Goal: Task Accomplishment & Management: Manage account settings

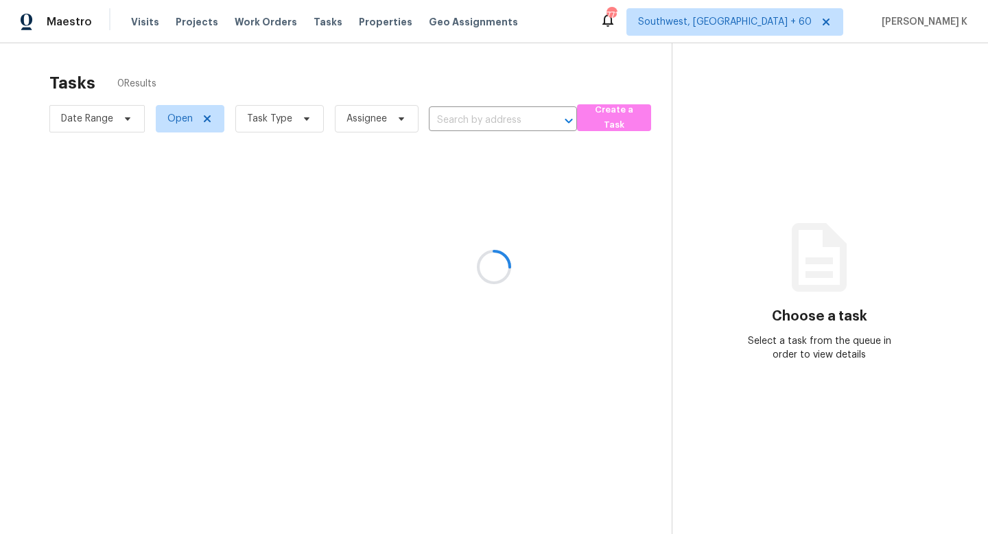
click at [245, 20] on div at bounding box center [494, 267] width 988 height 534
click at [259, 20] on div at bounding box center [494, 267] width 988 height 534
click at [257, 20] on div at bounding box center [494, 267] width 988 height 534
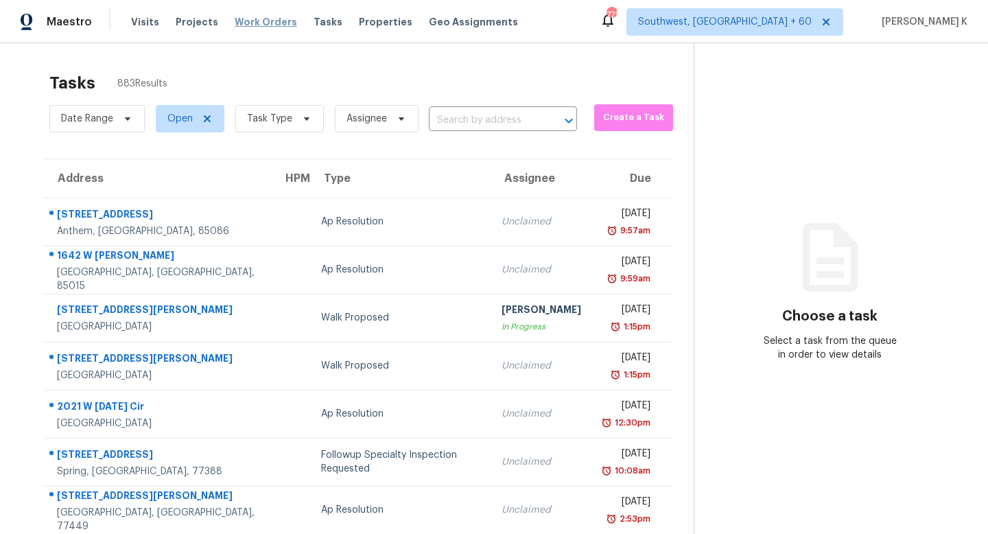
click at [256, 23] on span "Work Orders" at bounding box center [266, 22] width 62 height 14
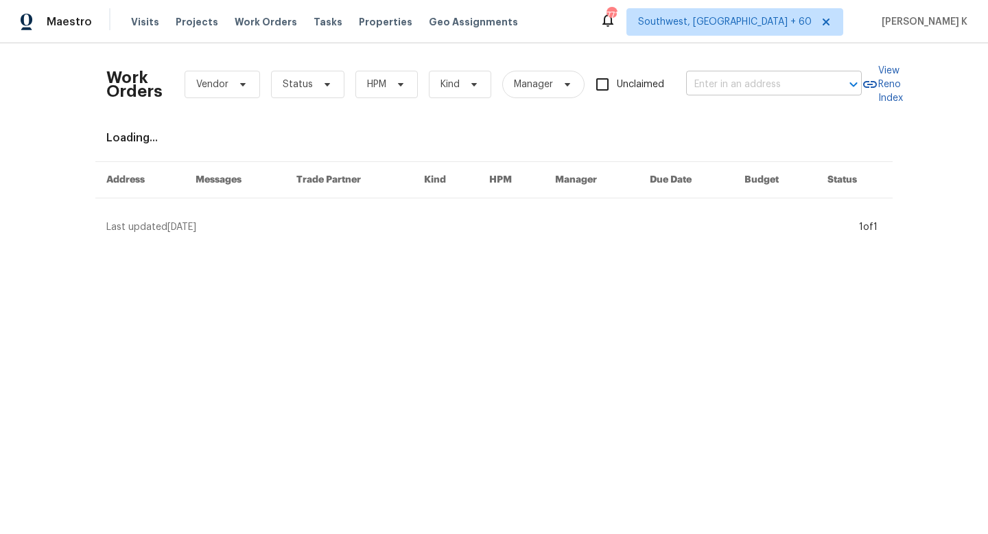
click at [756, 86] on input "text" at bounding box center [754, 84] width 137 height 21
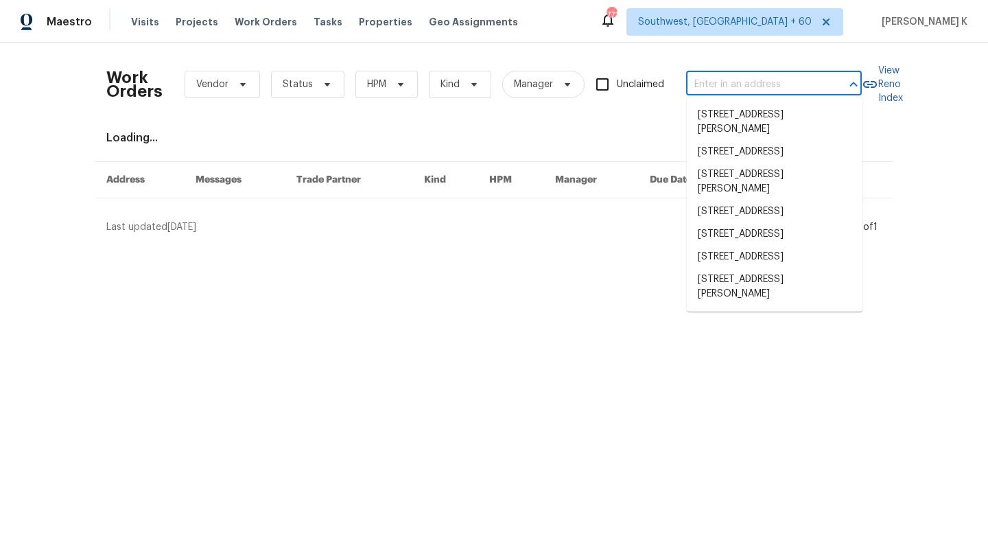
paste input "[STREET_ADDRESS][US_STATE]"
type input "[STREET_ADDRESS][US_STATE]"
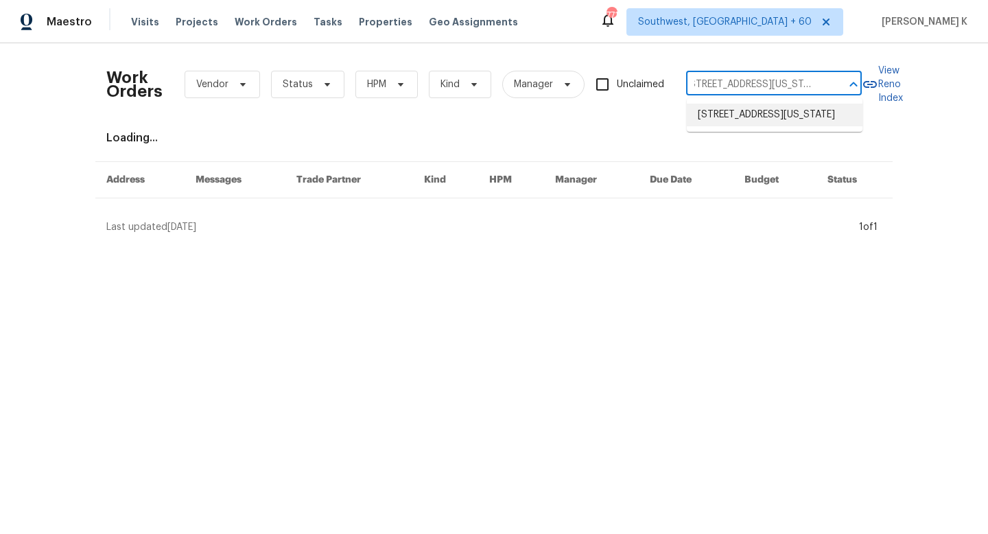
click at [751, 115] on li "[STREET_ADDRESS][US_STATE]" at bounding box center [775, 115] width 176 height 23
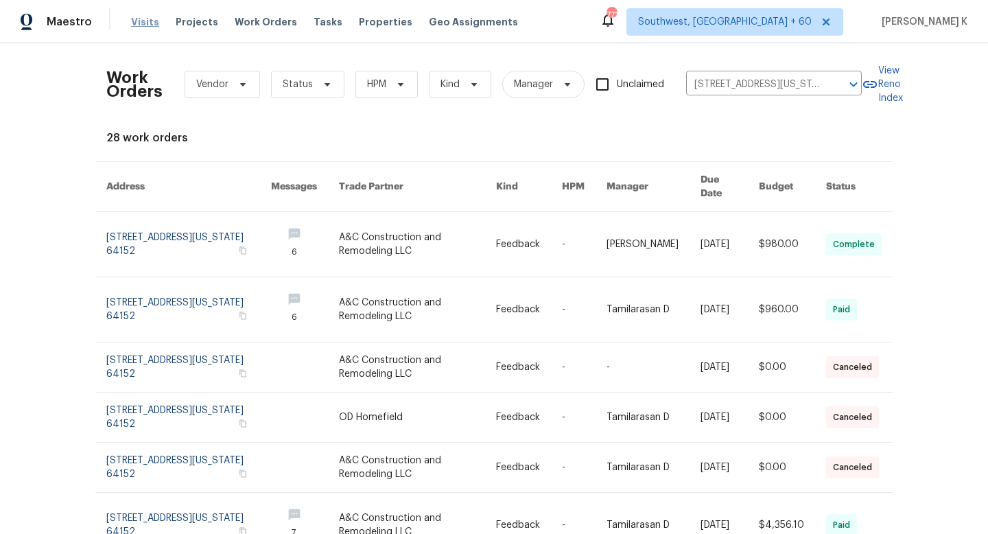
click at [134, 17] on span "Visits" at bounding box center [145, 22] width 28 height 14
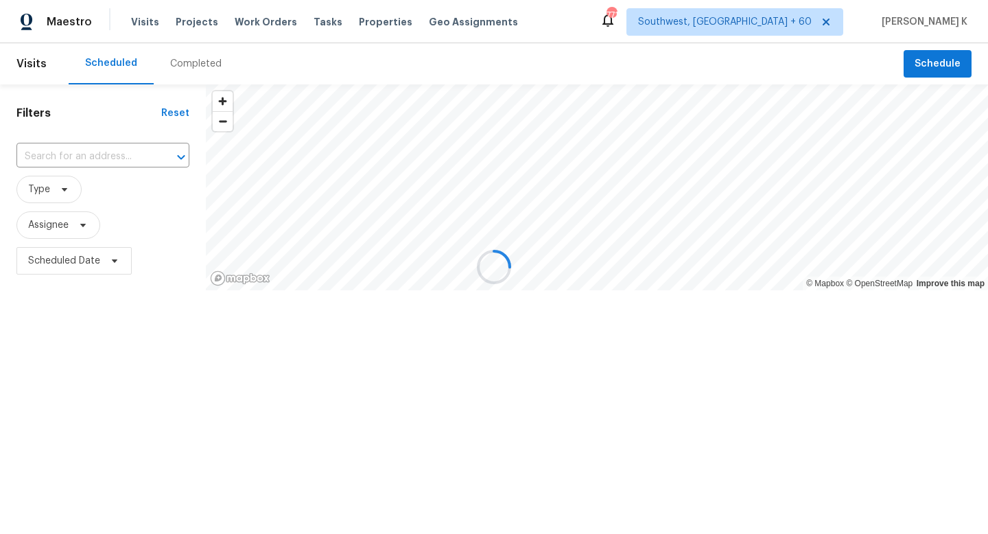
click at [173, 68] on div at bounding box center [494, 267] width 988 height 534
click at [189, 65] on div at bounding box center [494, 267] width 988 height 534
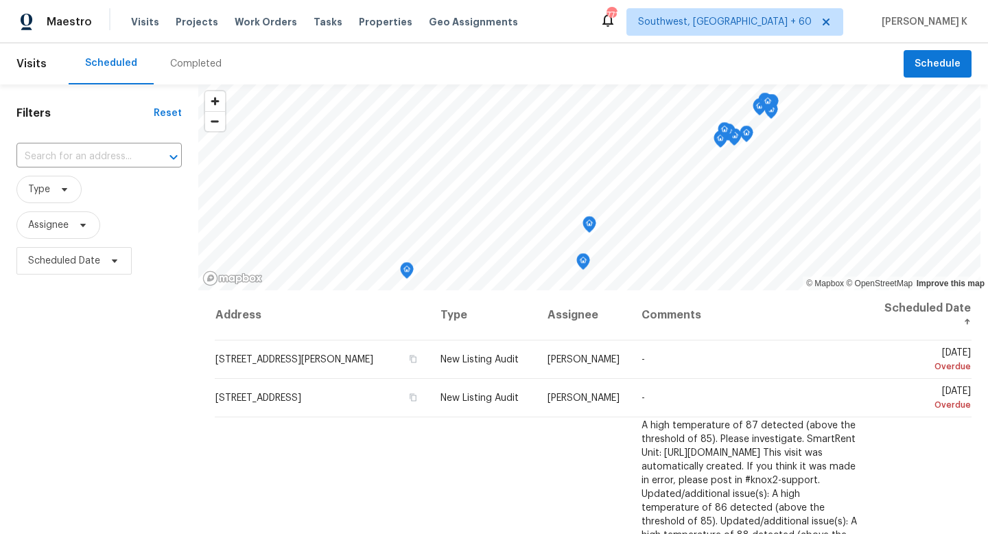
click at [188, 65] on div "Completed" at bounding box center [195, 64] width 51 height 14
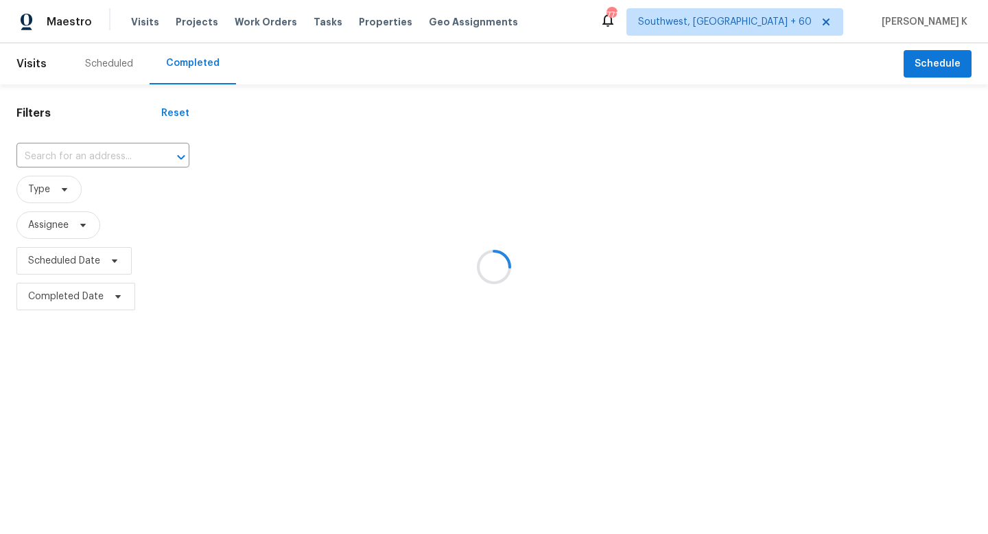
click at [108, 156] on div at bounding box center [494, 267] width 988 height 534
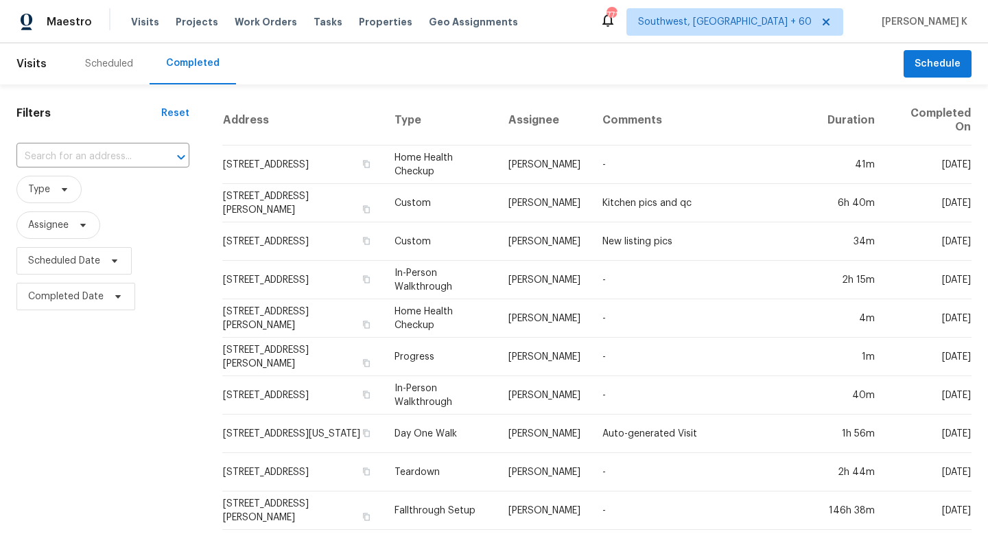
click at [80, 156] on input "text" at bounding box center [83, 156] width 134 height 21
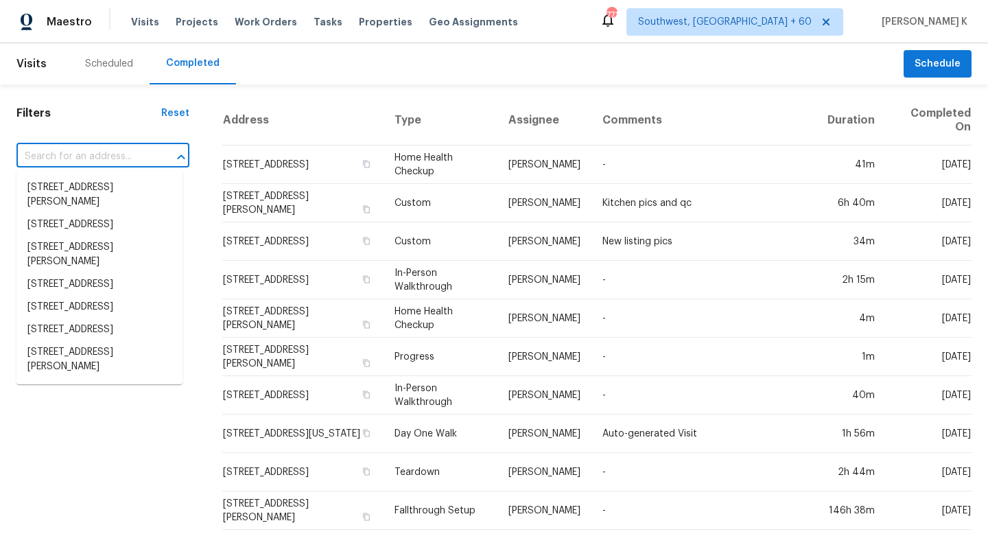
paste input "[STREET_ADDRESS][US_STATE]"
type input "[STREET_ADDRESS][US_STATE]"
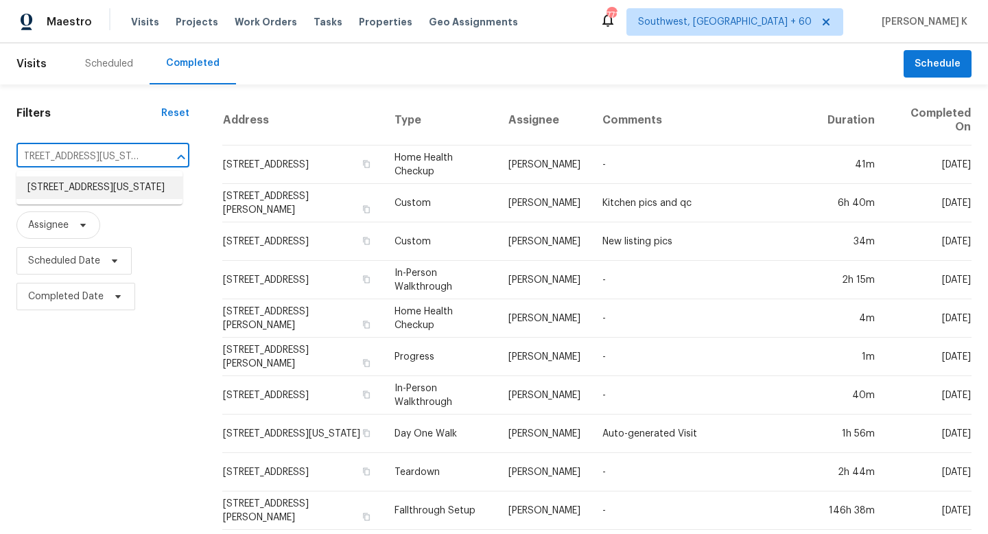
click at [90, 185] on li "[STREET_ADDRESS][US_STATE]" at bounding box center [99, 187] width 166 height 23
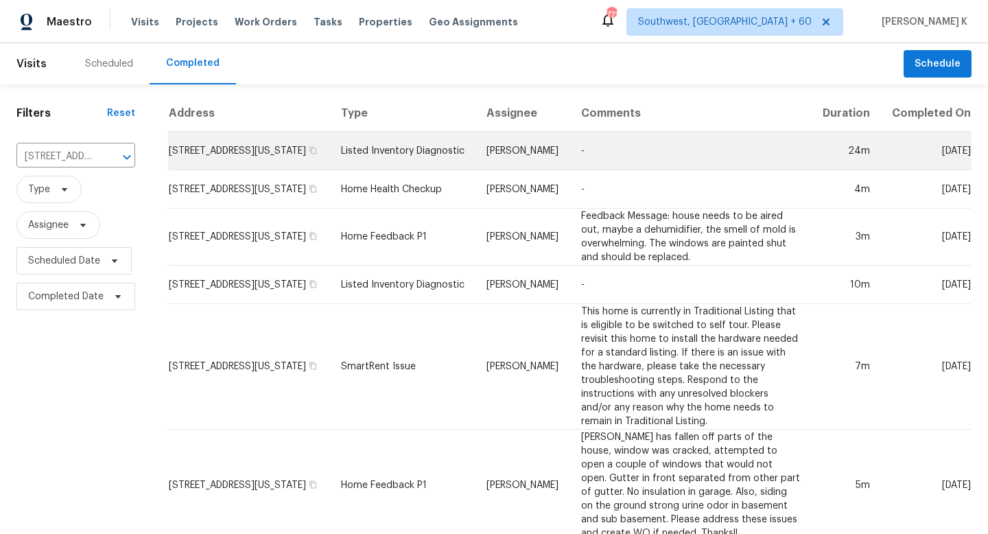
click at [265, 170] on td "[STREET_ADDRESS][US_STATE]" at bounding box center [249, 151] width 162 height 38
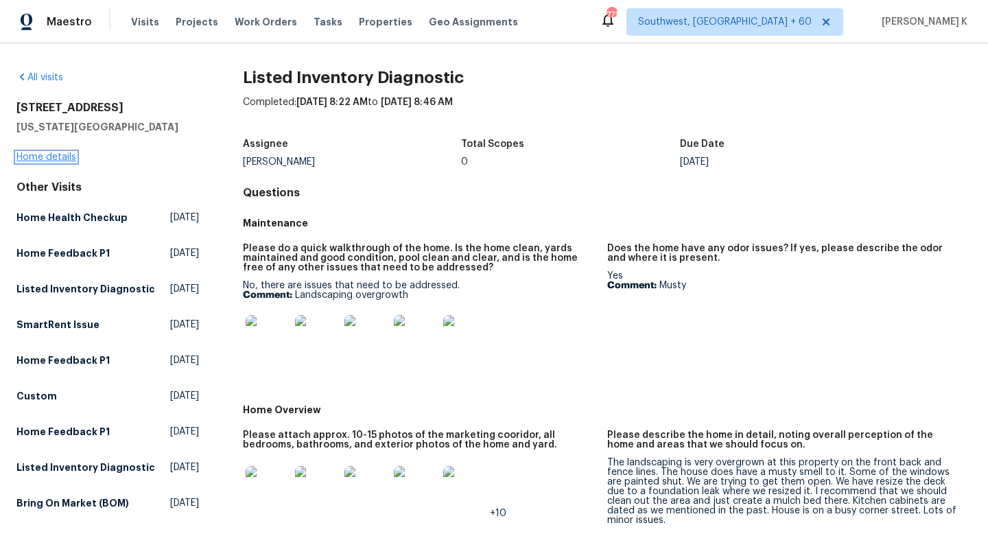
click at [54, 161] on link "Home details" at bounding box center [46, 157] width 60 height 10
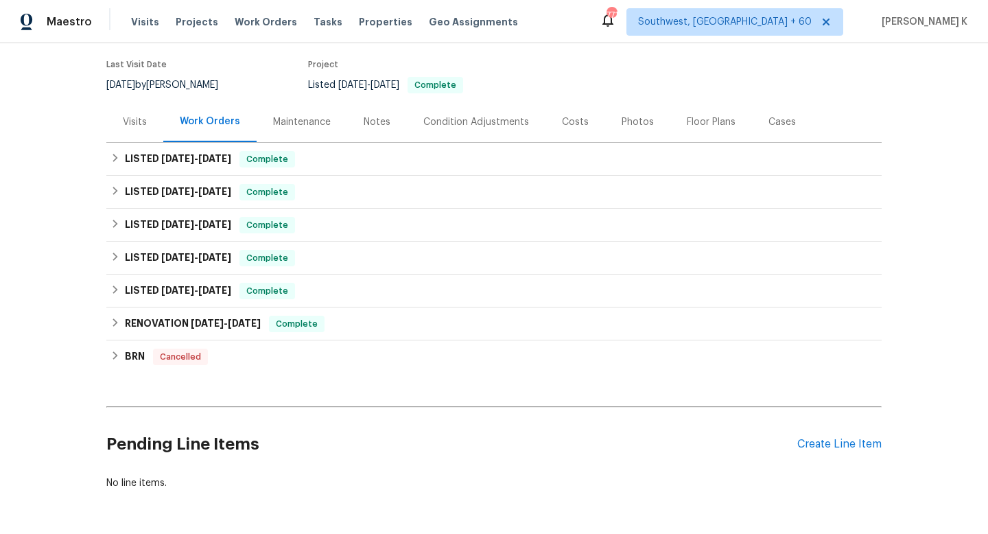
scroll to position [110, 0]
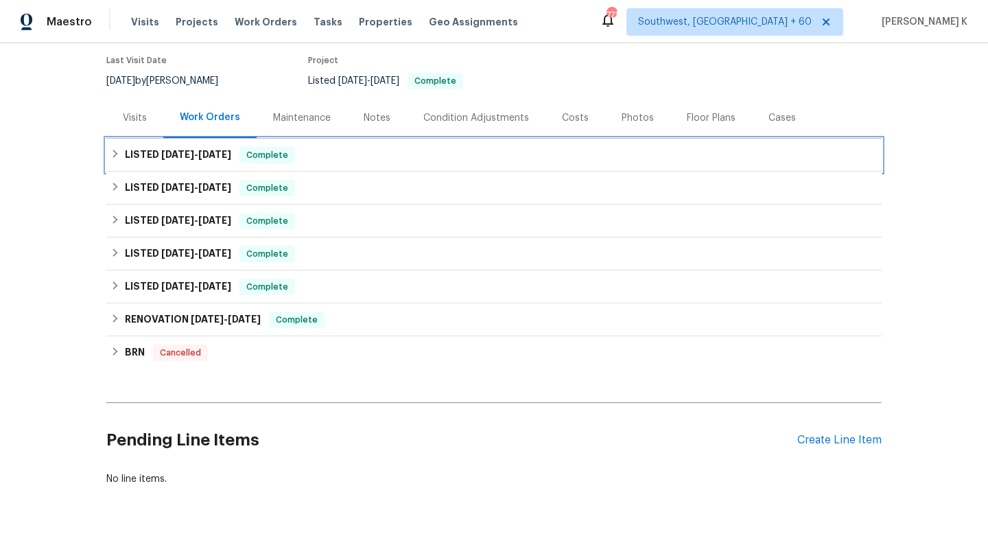
click at [269, 158] on span "Complete" at bounding box center [267, 155] width 53 height 14
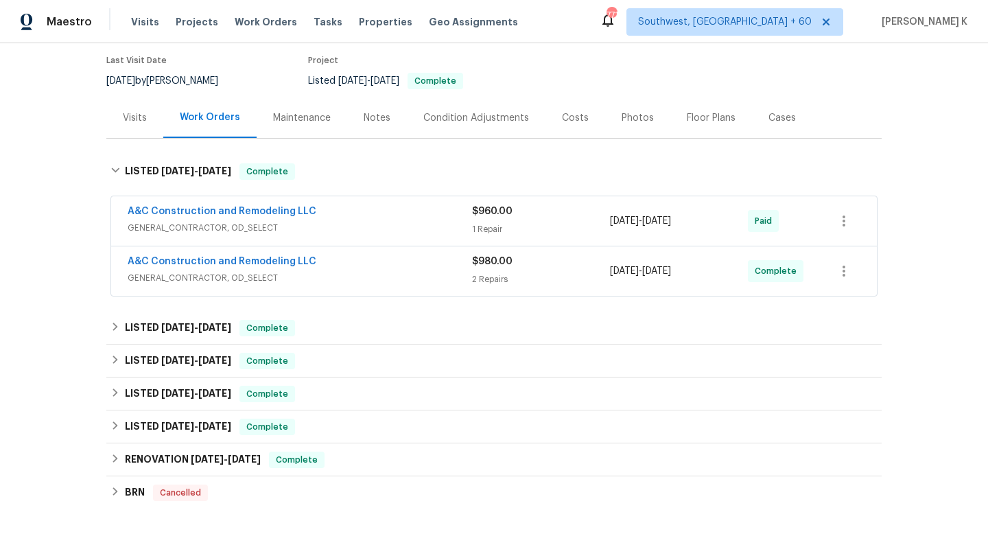
click at [353, 222] on span "GENERAL_CONTRACTOR, OD_SELECT" at bounding box center [300, 228] width 344 height 14
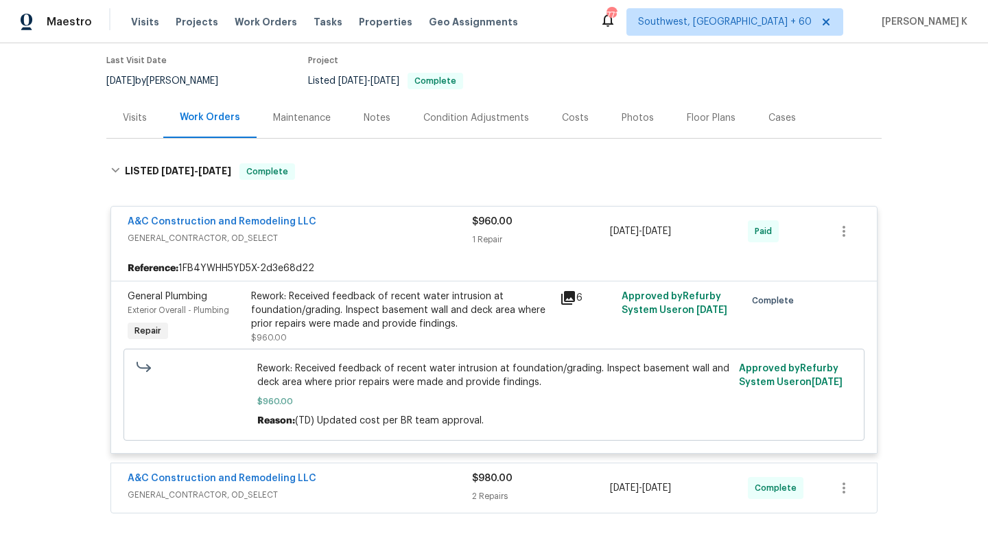
click at [349, 320] on div "Rework: Received feedback of recent water intrusion at foundation/grading. Insp…" at bounding box center [401, 310] width 300 height 41
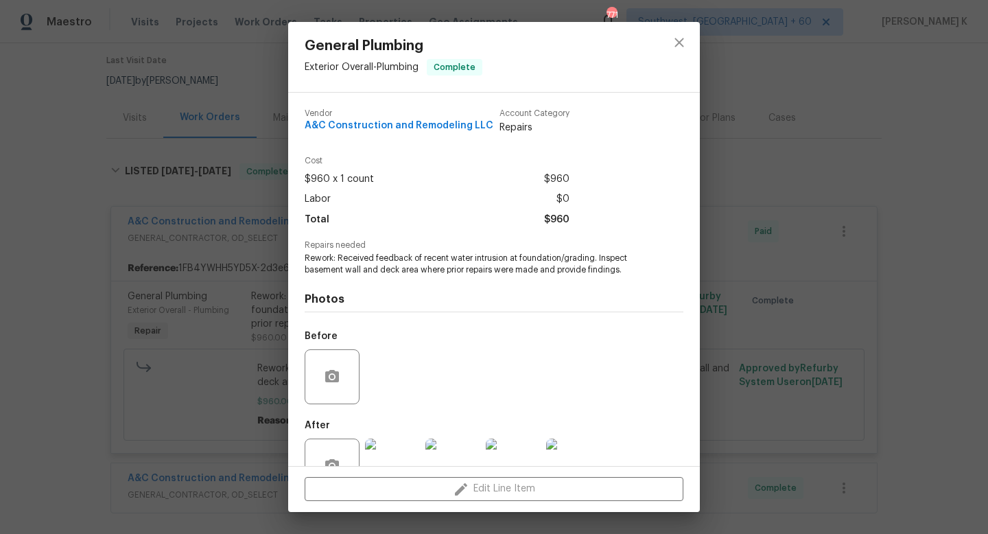
click at [232, 280] on div "General Plumbing Exterior Overall - Plumbing Complete Vendor A&C Construction a…" at bounding box center [494, 267] width 988 height 534
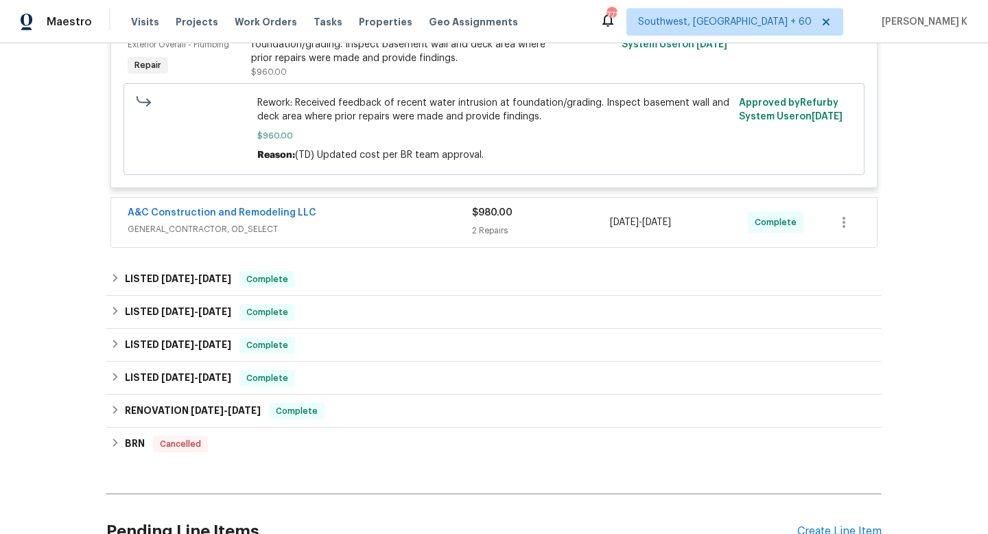
scroll to position [390, 0]
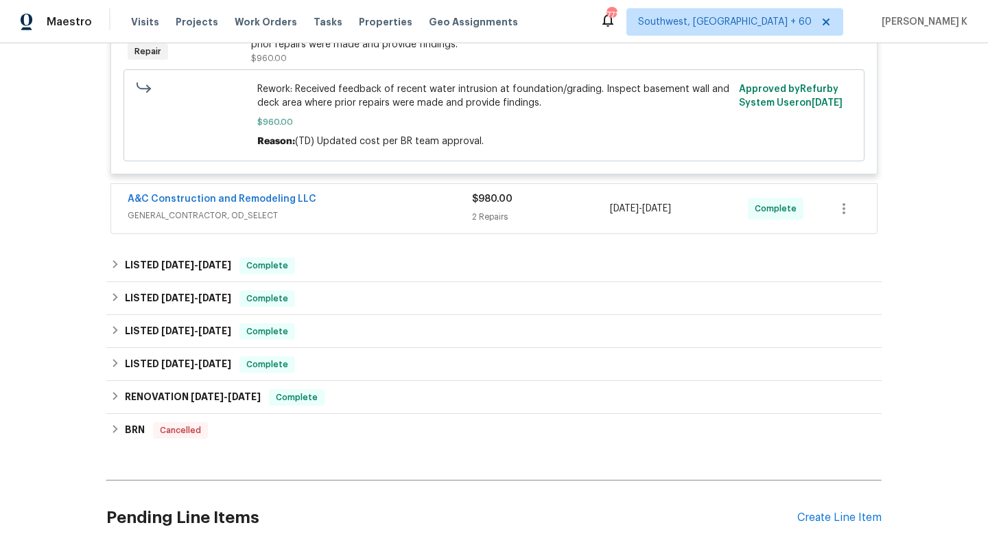
click at [340, 206] on div "A&C Construction and Remodeling LLC" at bounding box center [300, 200] width 344 height 16
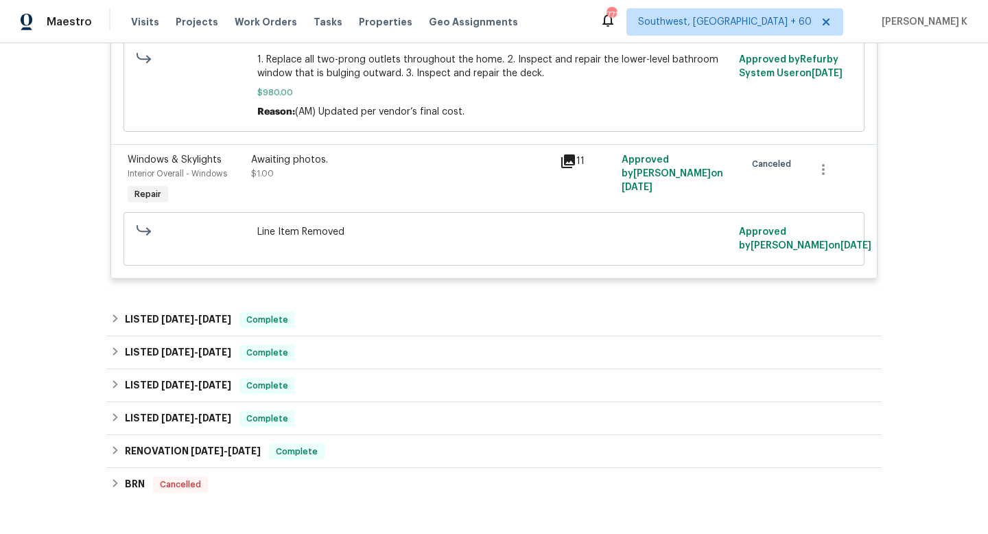
scroll to position [764, 0]
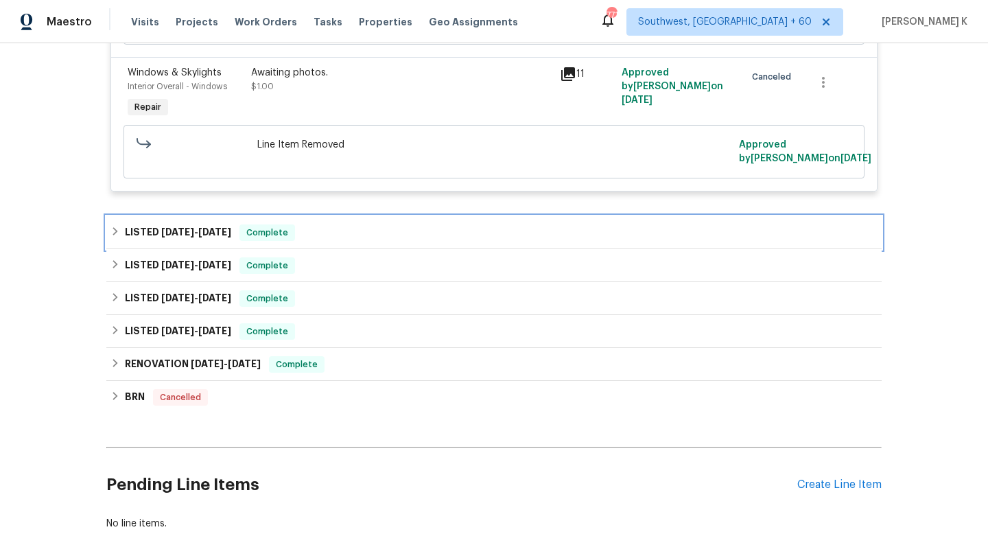
click at [344, 235] on div "LISTED [DATE] - [DATE] Complete" at bounding box center [493, 232] width 767 height 16
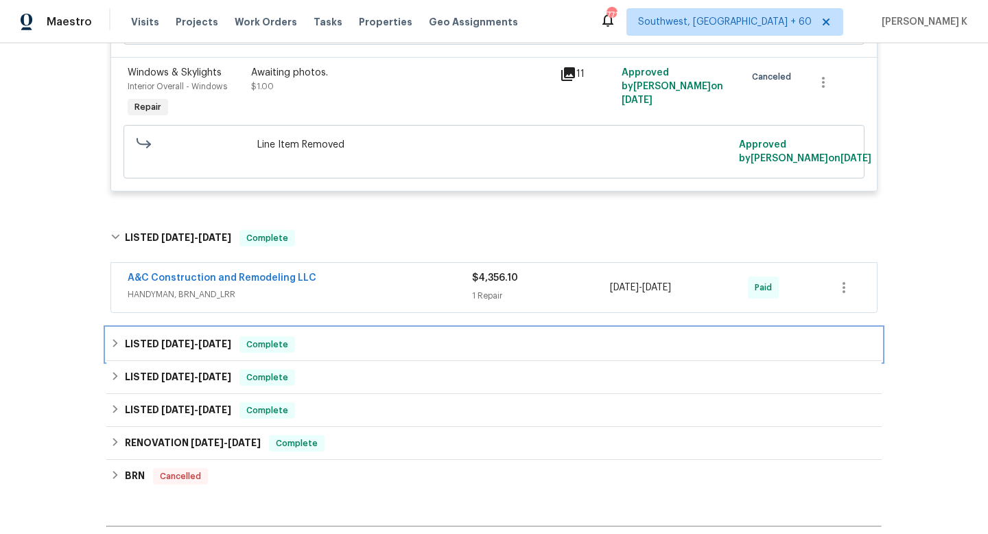
click at [340, 348] on div "LISTED [DATE] - [DATE] Complete" at bounding box center [493, 344] width 767 height 16
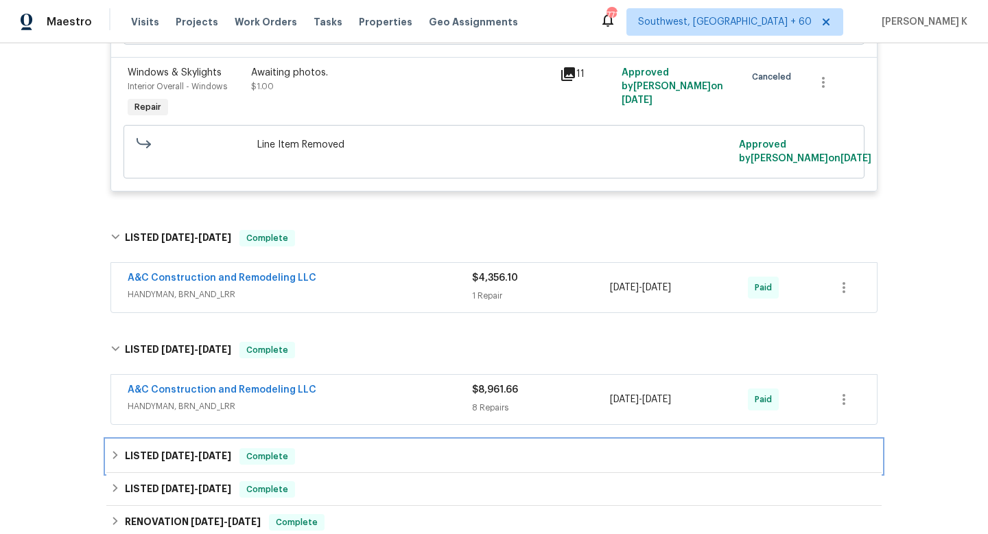
click at [342, 447] on div "LISTED [DATE] - [DATE] Complete" at bounding box center [493, 456] width 775 height 33
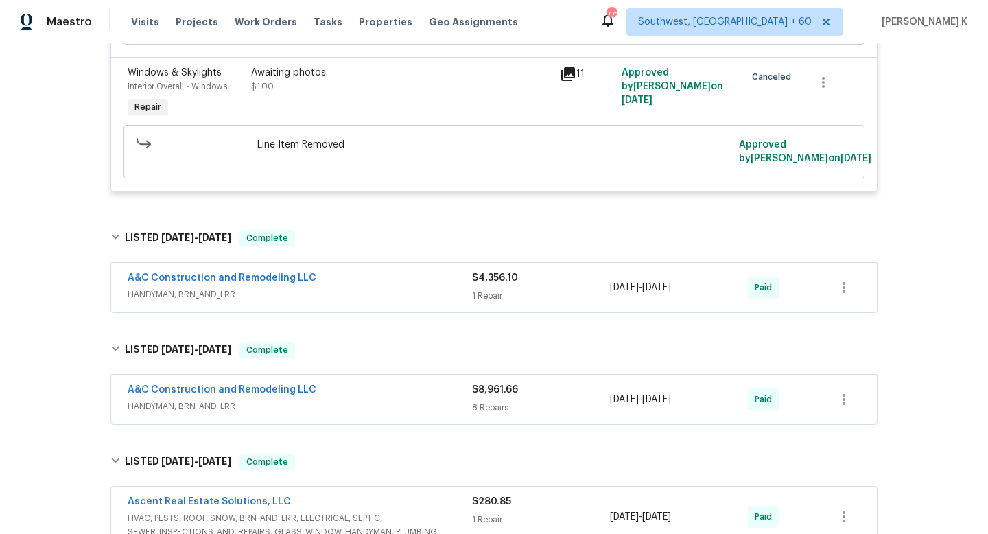
click at [366, 287] on div "A&C Construction and Remodeling LLC" at bounding box center [300, 279] width 344 height 16
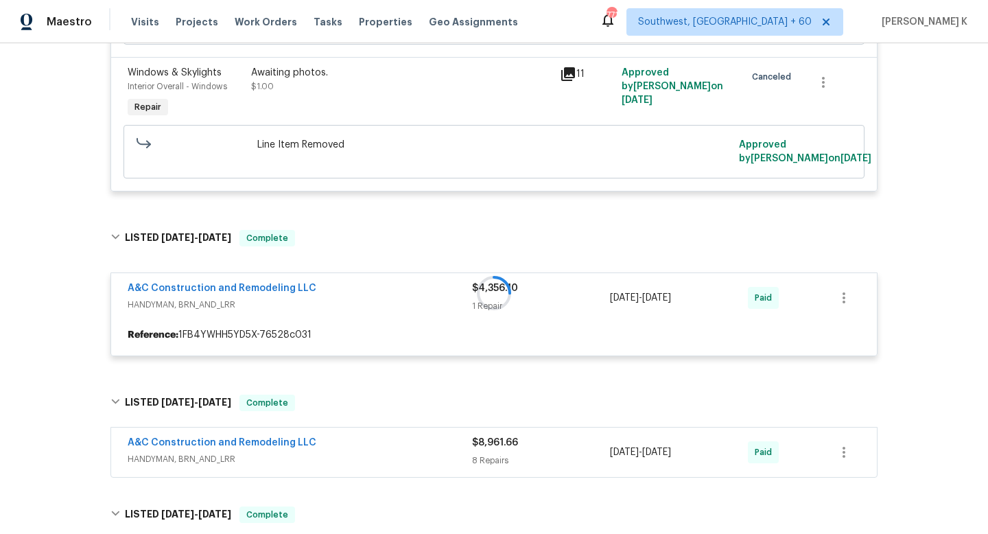
click at [359, 450] on div "A&C Construction and Remodeling LLC" at bounding box center [300, 444] width 344 height 16
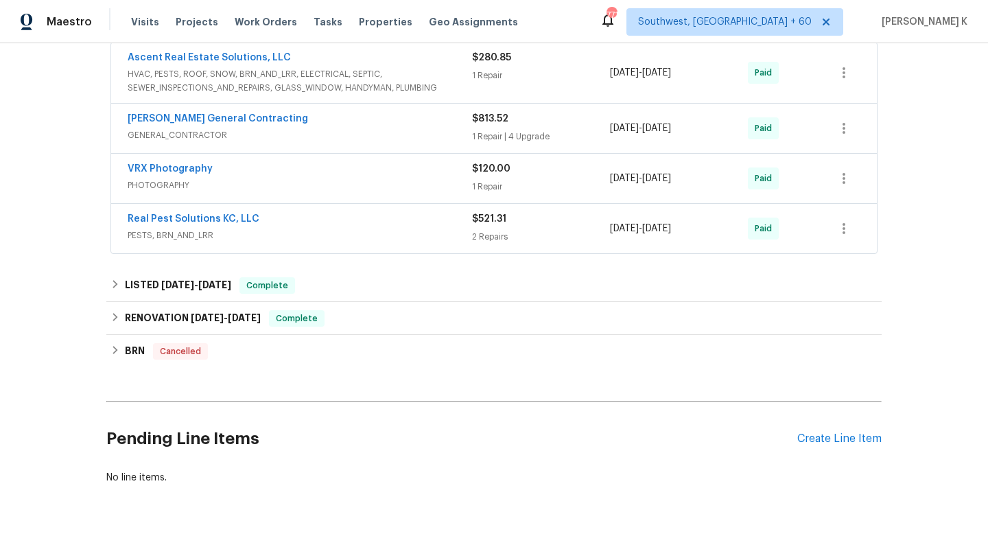
scroll to position [3496, 0]
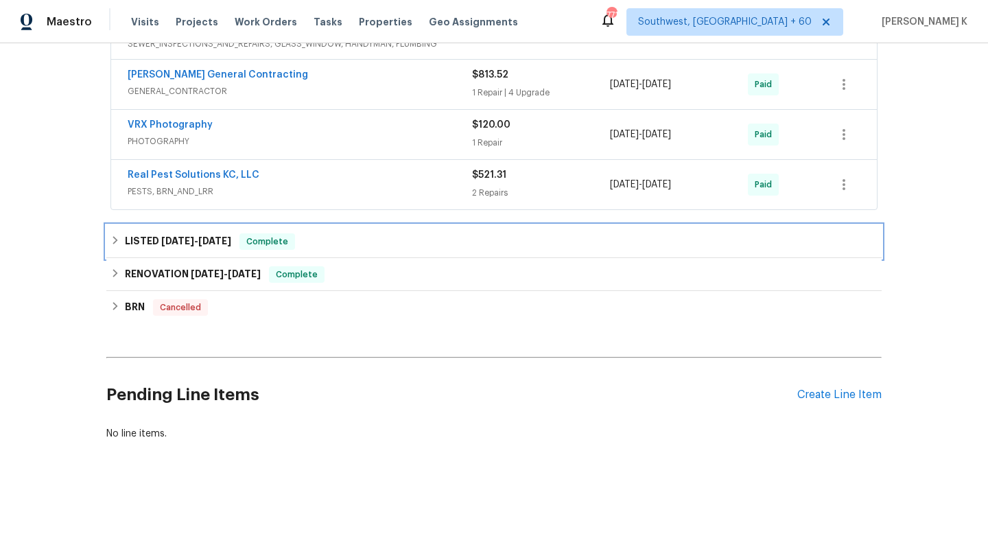
click at [378, 239] on div "LISTED [DATE] - [DATE] Complete" at bounding box center [493, 241] width 767 height 16
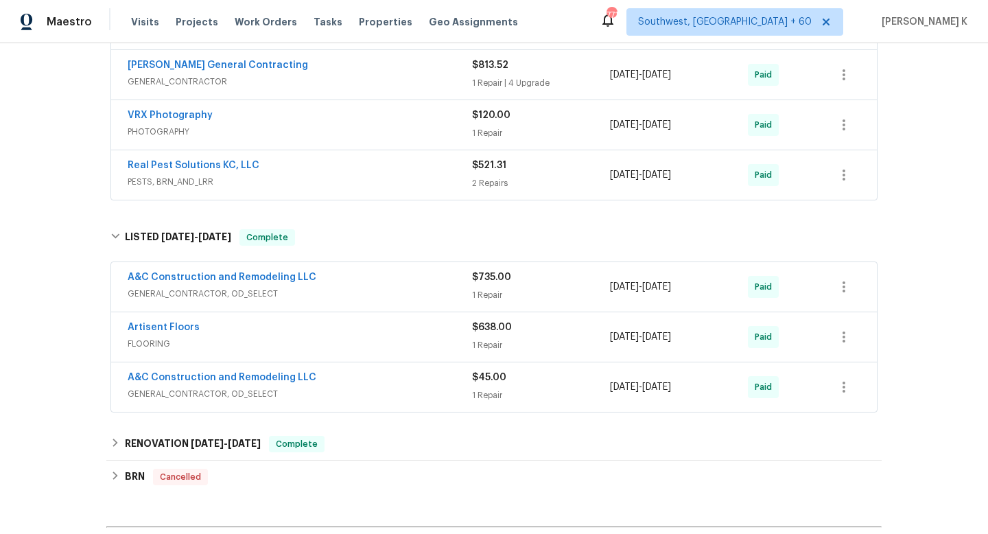
click at [373, 287] on div "A&C Construction and Remodeling LLC" at bounding box center [300, 278] width 344 height 16
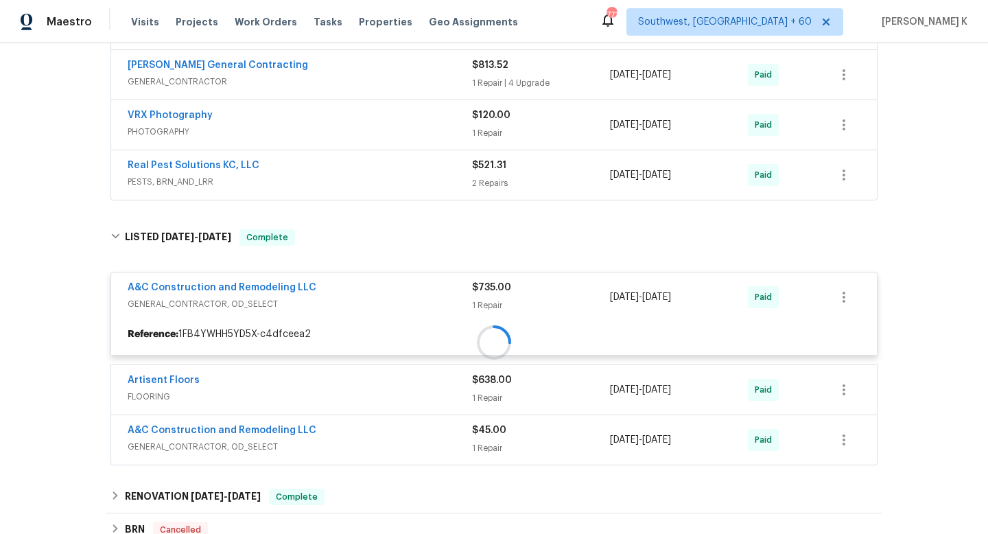
click at [370, 396] on div at bounding box center [493, 342] width 775 height 254
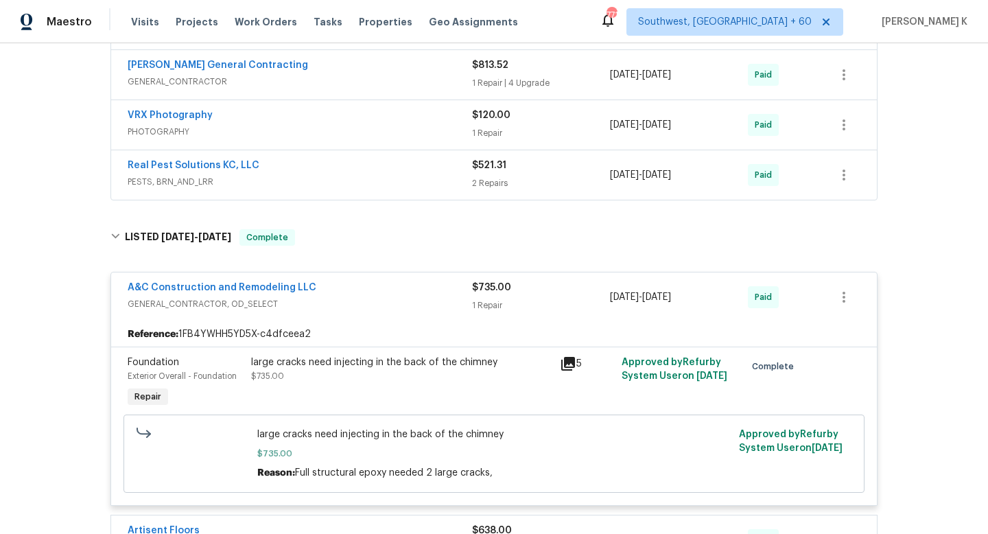
scroll to position [3706, 0]
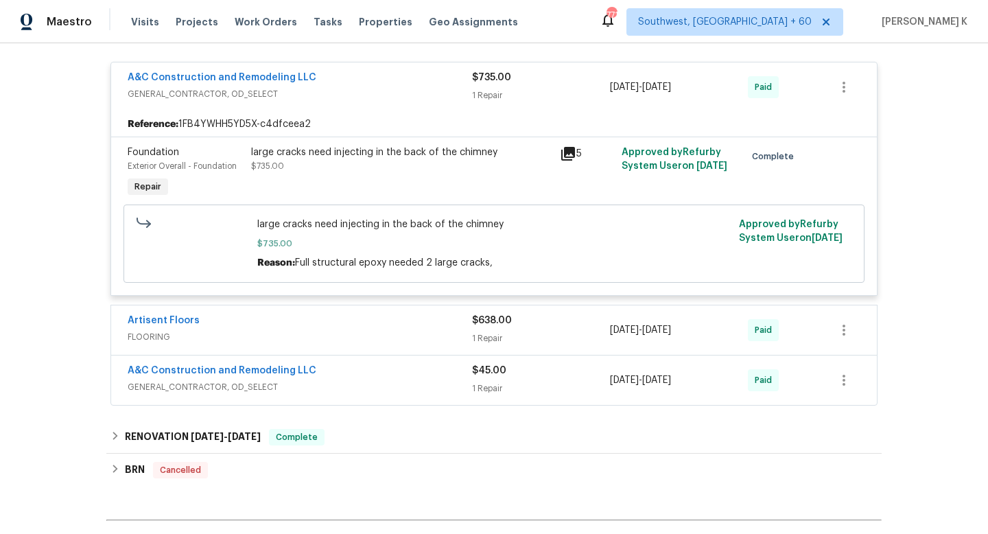
click at [377, 342] on span "FLOORING" at bounding box center [300, 337] width 344 height 14
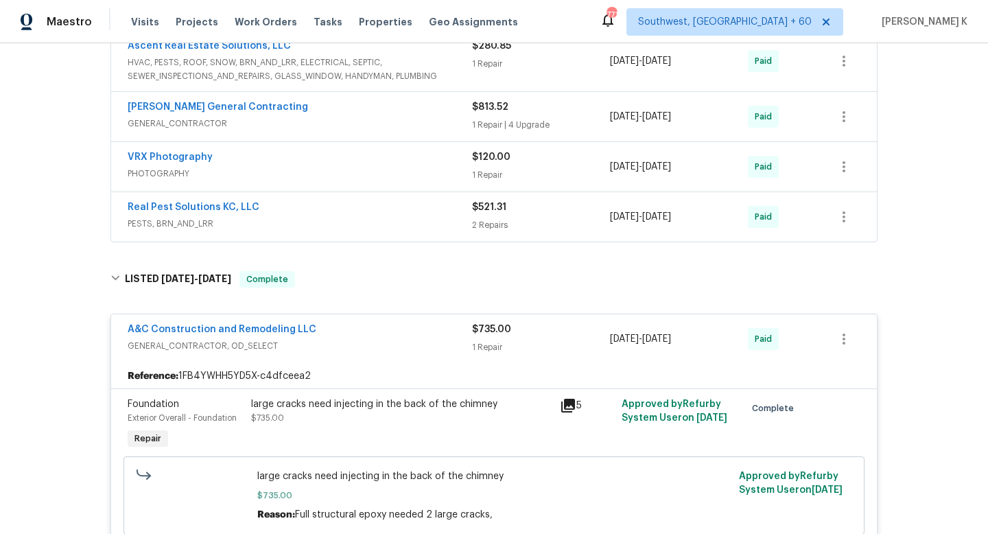
scroll to position [3326, 0]
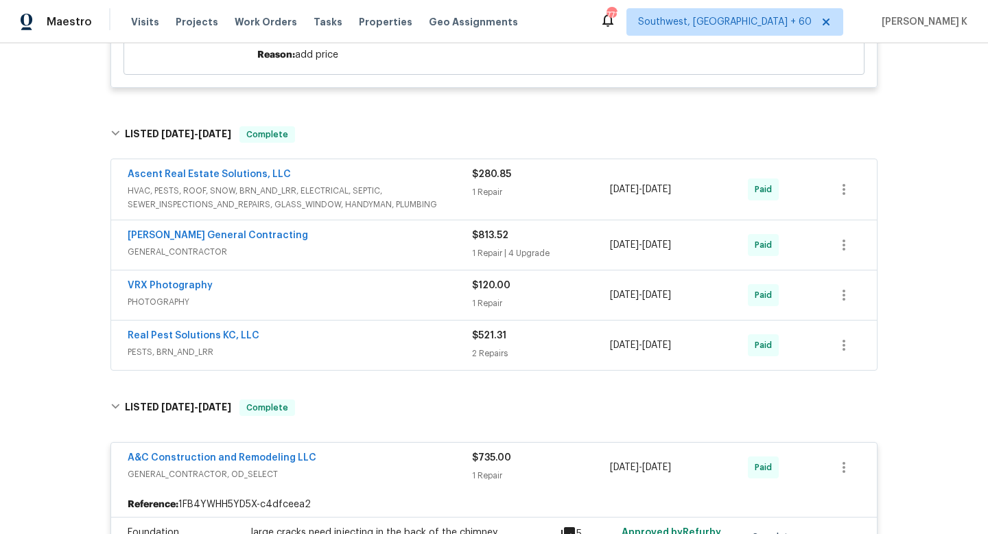
click at [381, 205] on span "HVAC, PESTS, ROOF, SNOW, BRN_AND_LRR, ELECTRICAL, SEPTIC, SEWER_INSPECTIONS_AND…" at bounding box center [300, 197] width 344 height 27
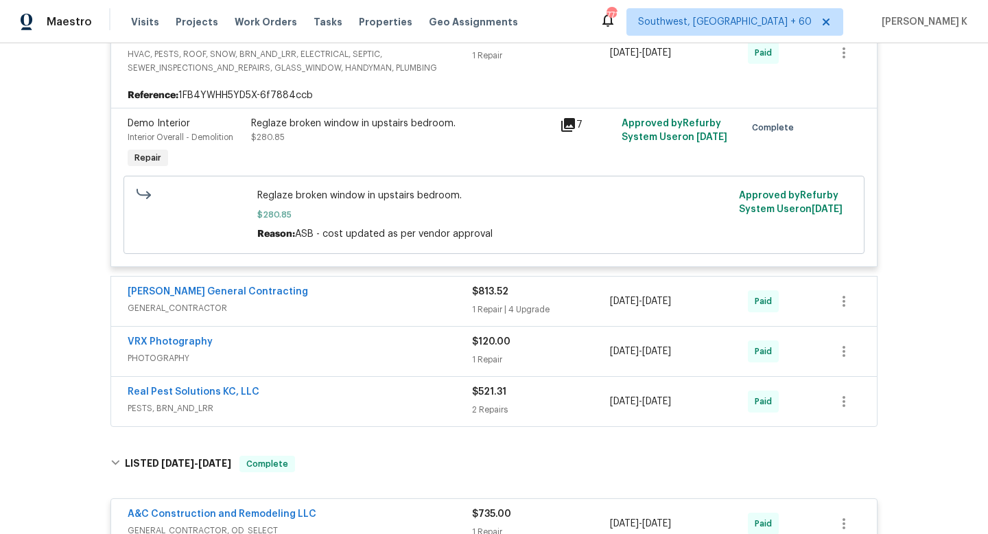
scroll to position [3489, 0]
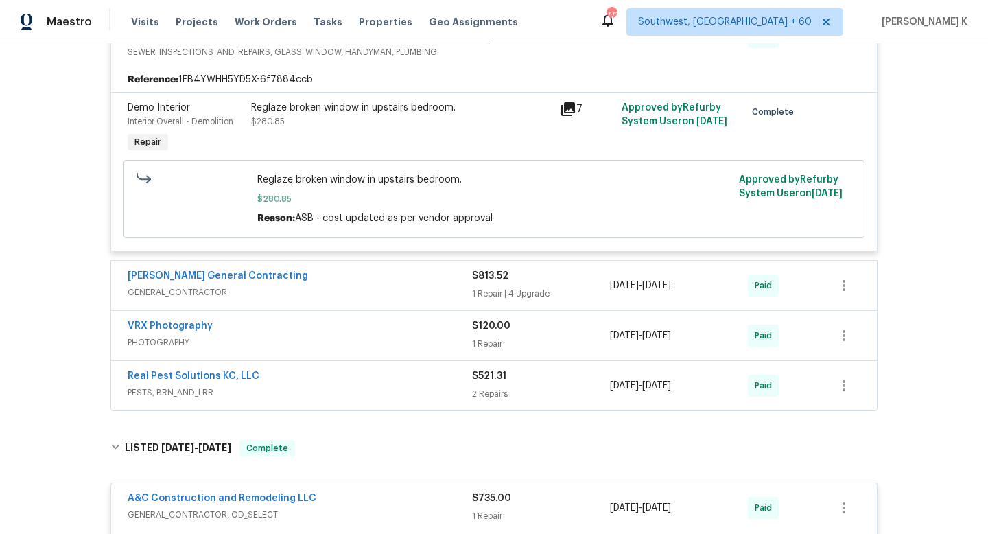
click at [342, 283] on div "[PERSON_NAME] General Contracting" at bounding box center [300, 277] width 344 height 16
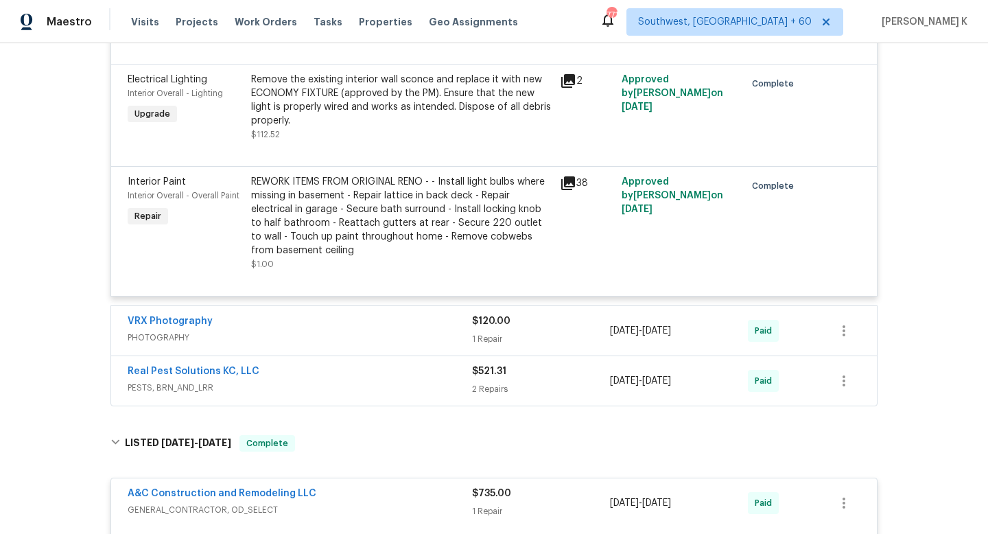
scroll to position [4171, 0]
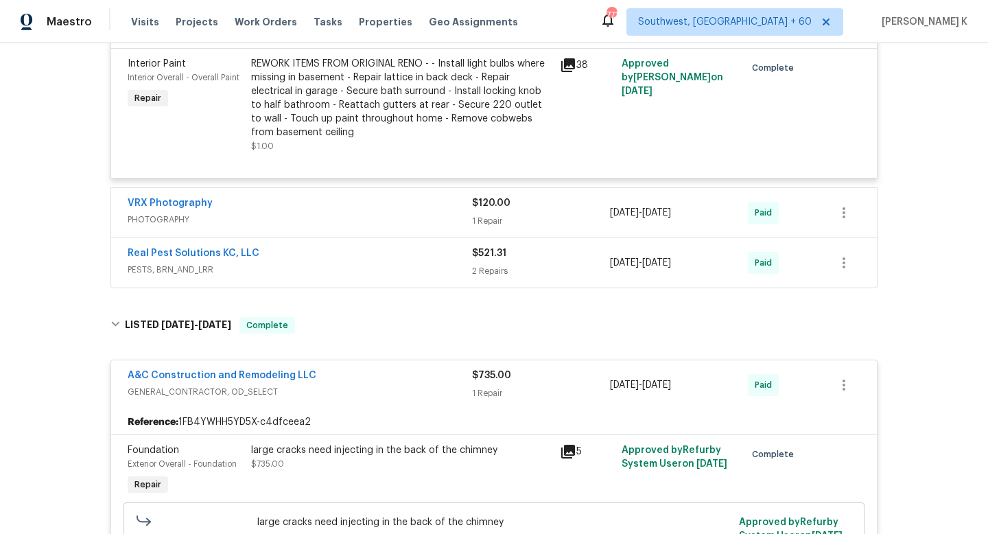
click at [357, 226] on span "PHOTOGRAPHY" at bounding box center [300, 220] width 344 height 14
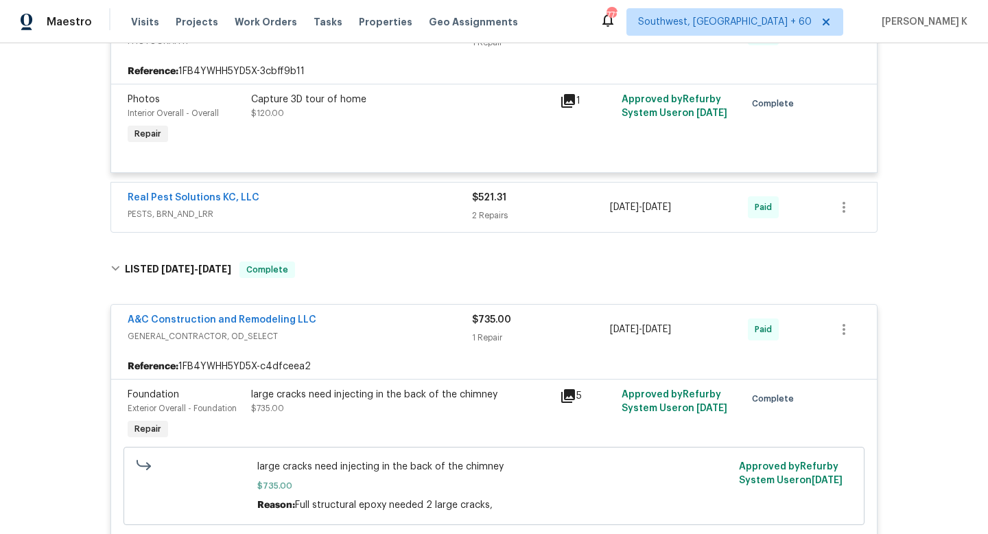
scroll to position [4426, 0]
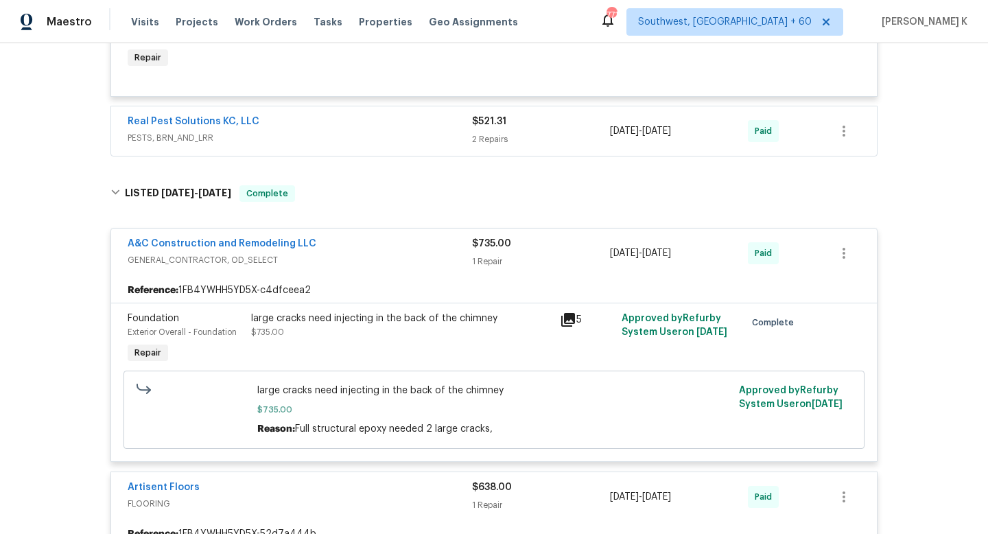
click at [357, 145] on span "PESTS, BRN_AND_LRR" at bounding box center [300, 138] width 344 height 14
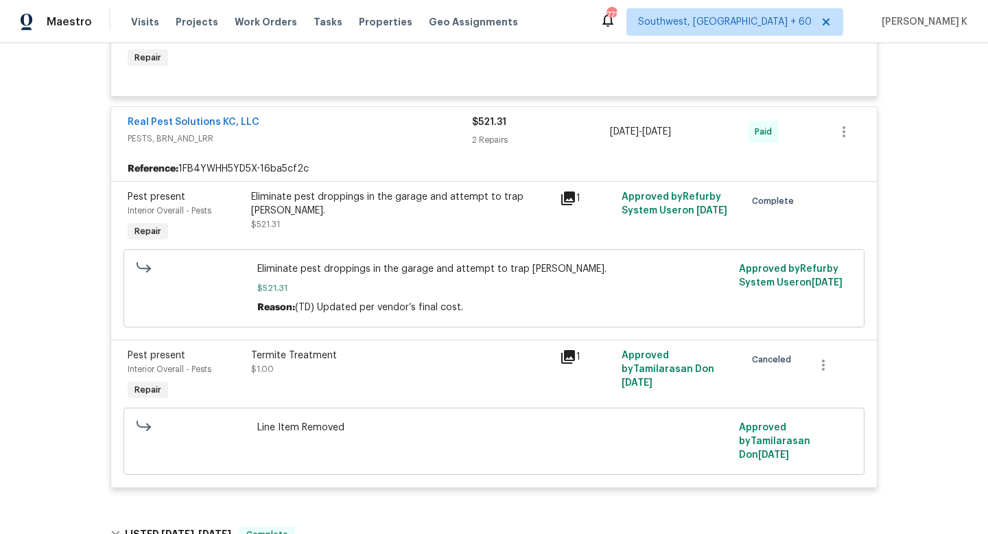
click at [357, 145] on span "PESTS, BRN_AND_LRR" at bounding box center [300, 139] width 344 height 14
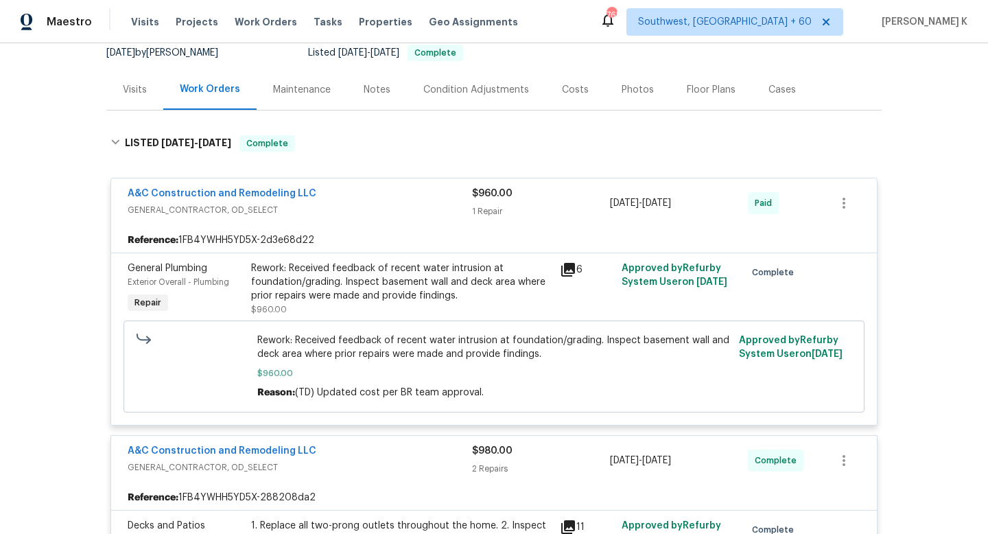
scroll to position [977, 0]
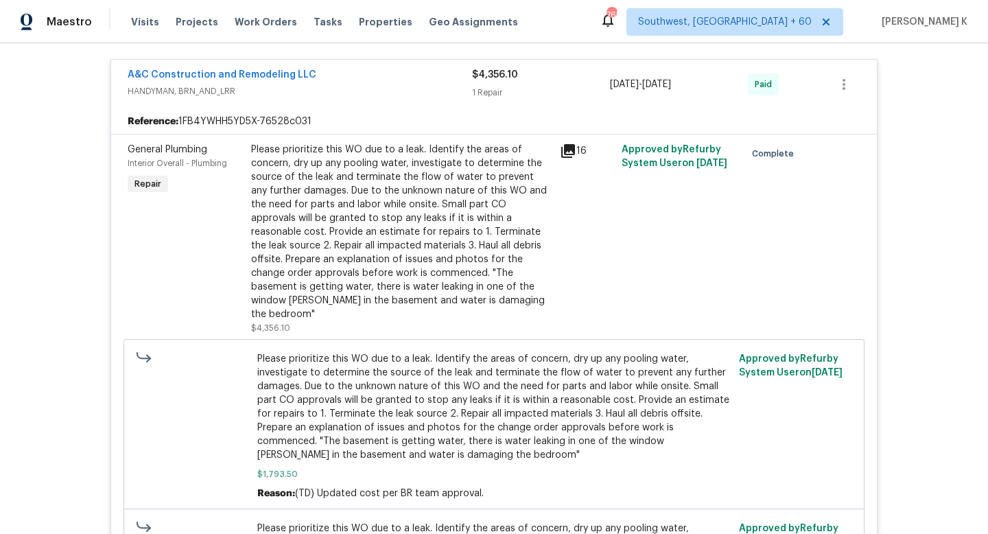
click at [661, 246] on div "Approved by Refurby System User on [DATE]" at bounding box center [678, 239] width 123 height 200
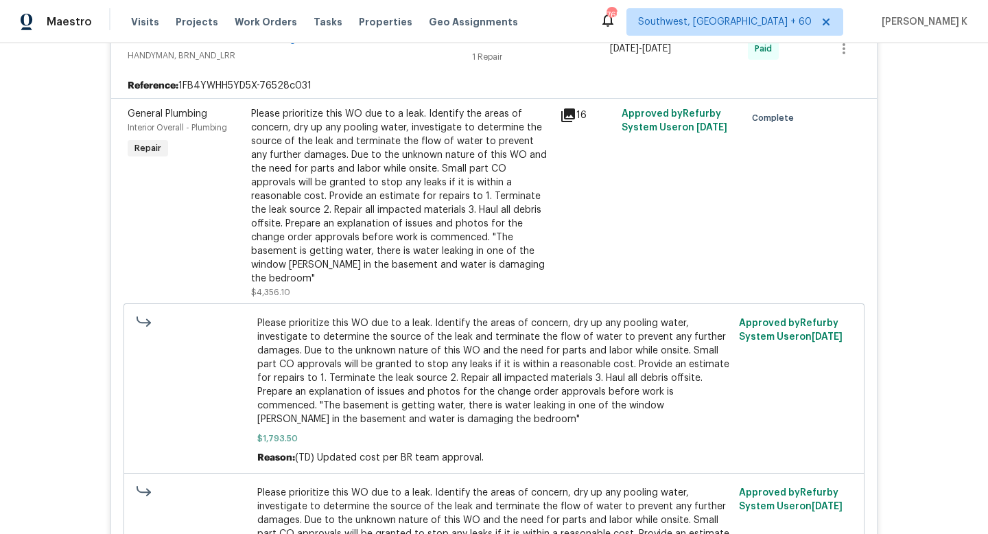
scroll to position [1011, 0]
